Goal: Navigation & Orientation: Go to known website

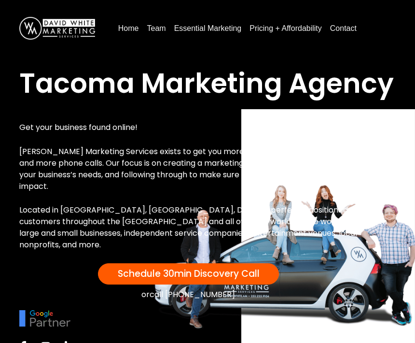
click at [126, 336] on div at bounding box center [208, 323] width 396 height 26
